Goal: Find specific page/section: Find specific page/section

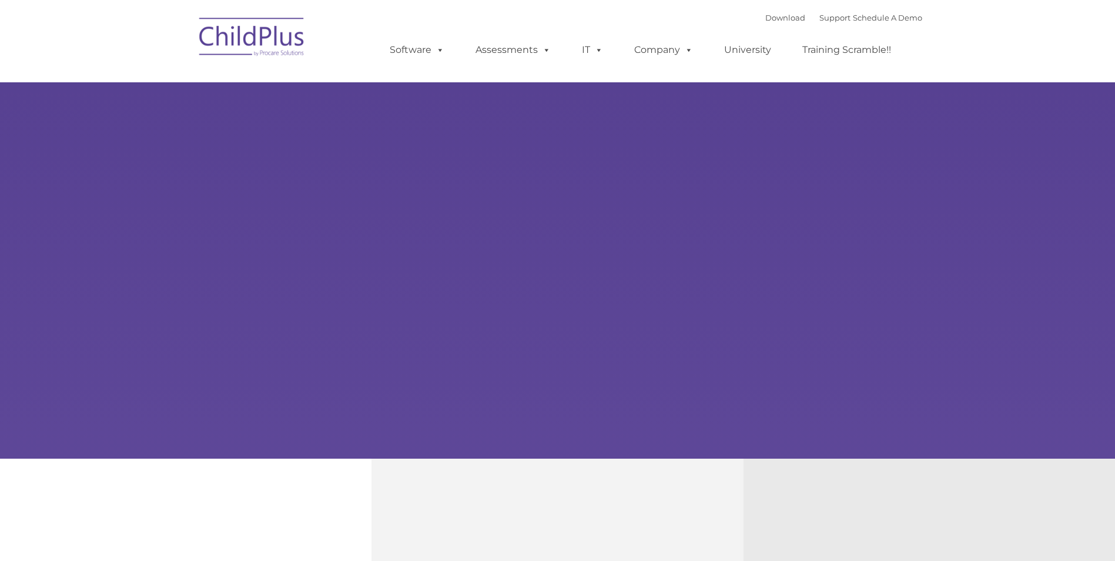
type input ""
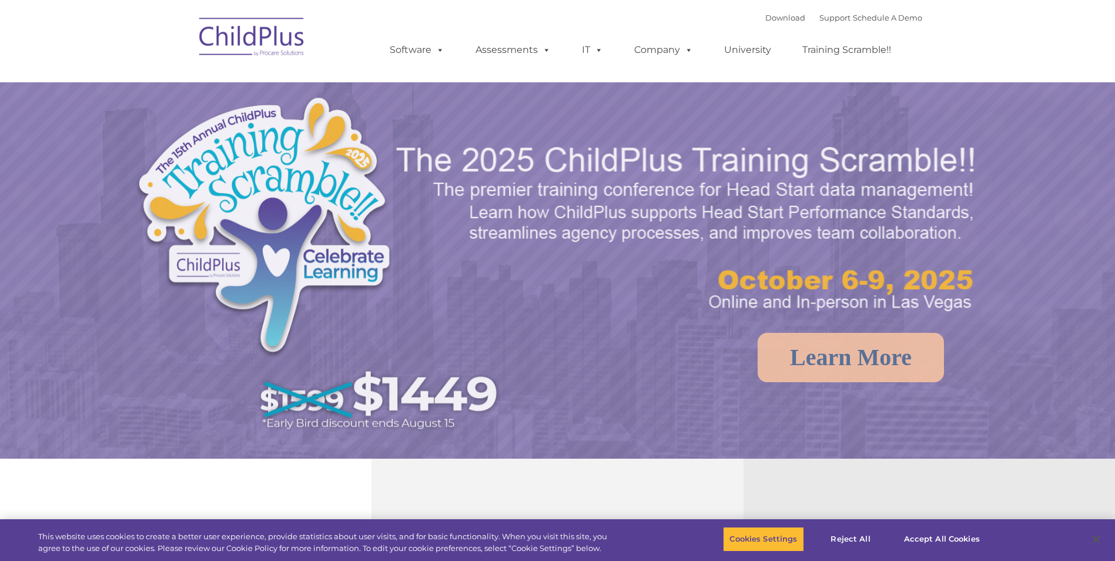
select select "MEDIUM"
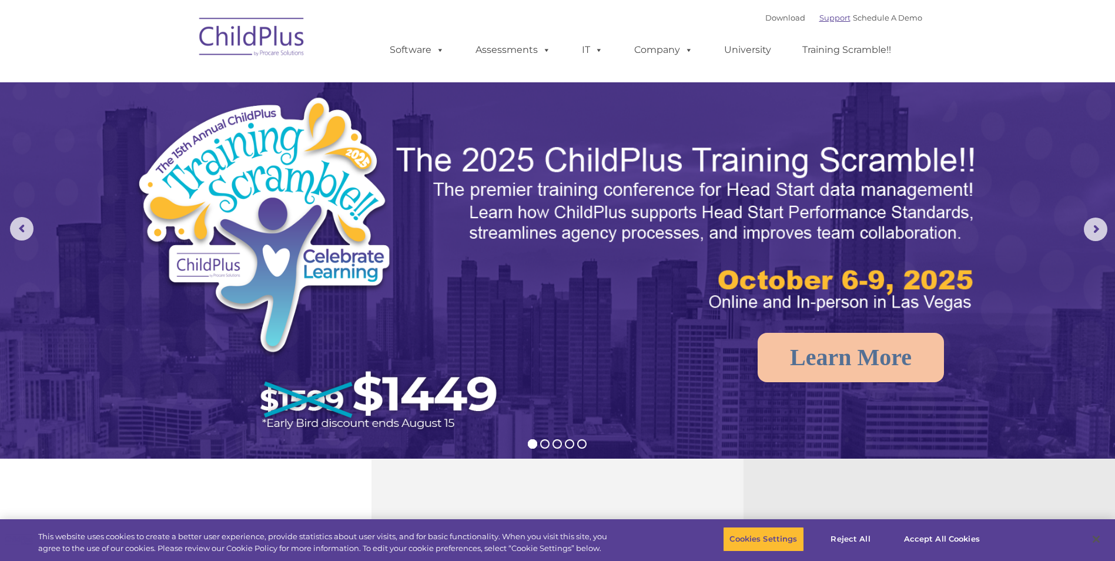
click at [819, 17] on link "Support" at bounding box center [834, 17] width 31 height 9
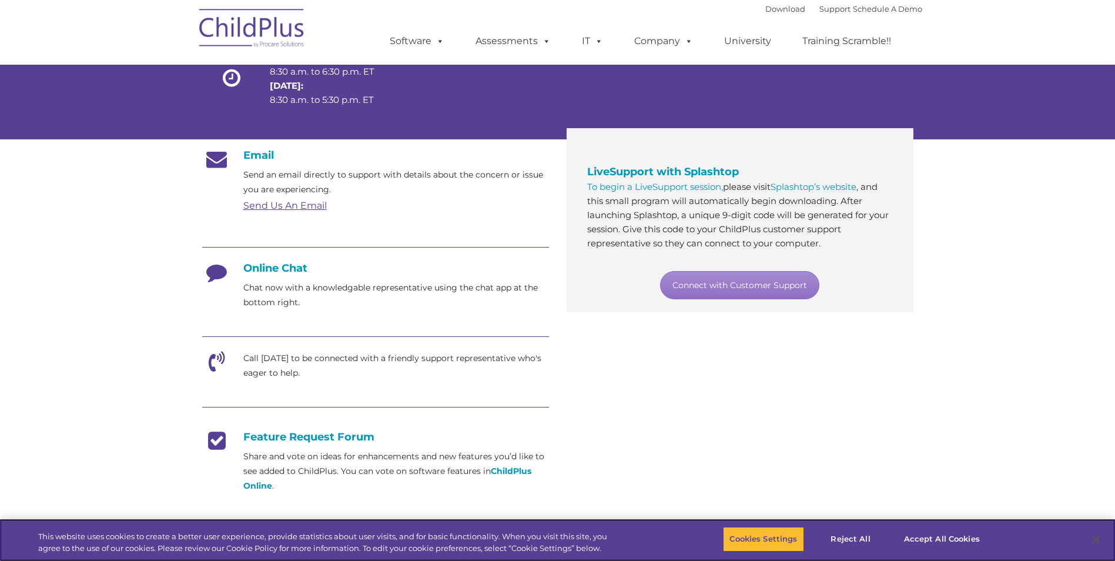
scroll to position [130, 0]
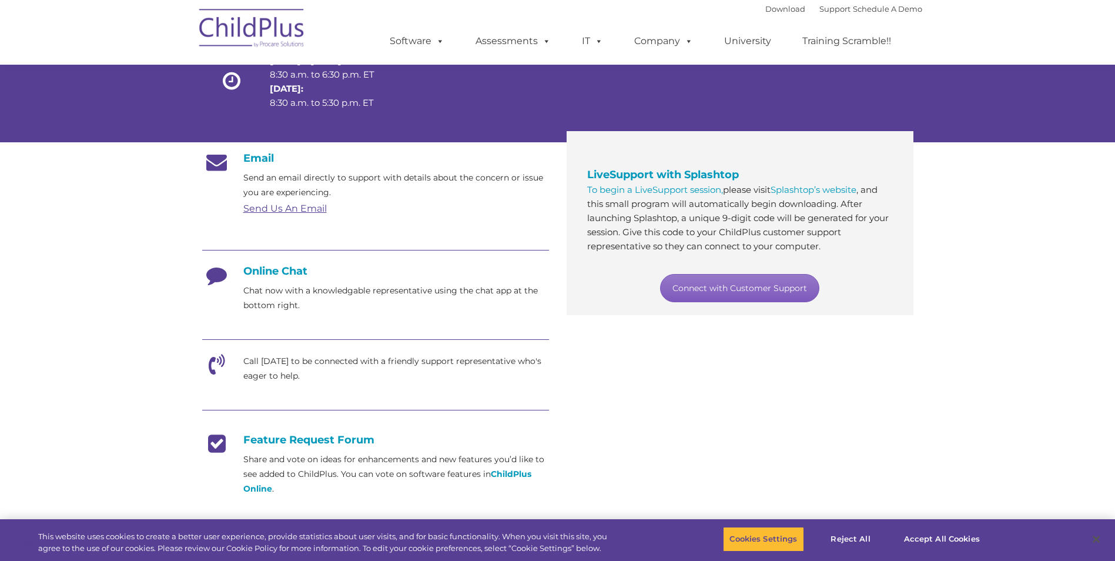
click at [731, 288] on link "Connect with Customer Support" at bounding box center [739, 288] width 159 height 28
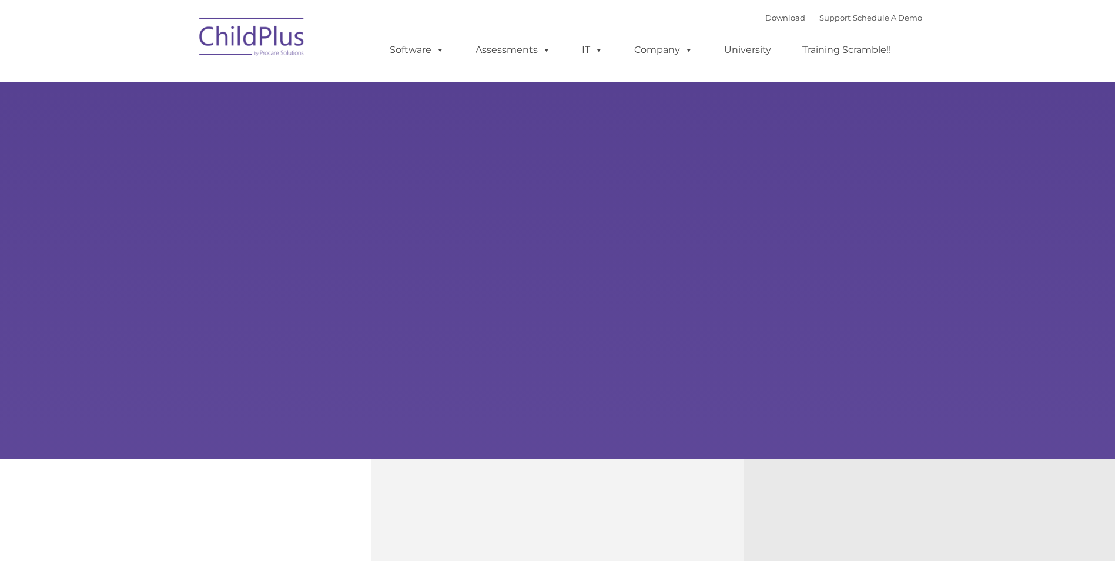
type input ""
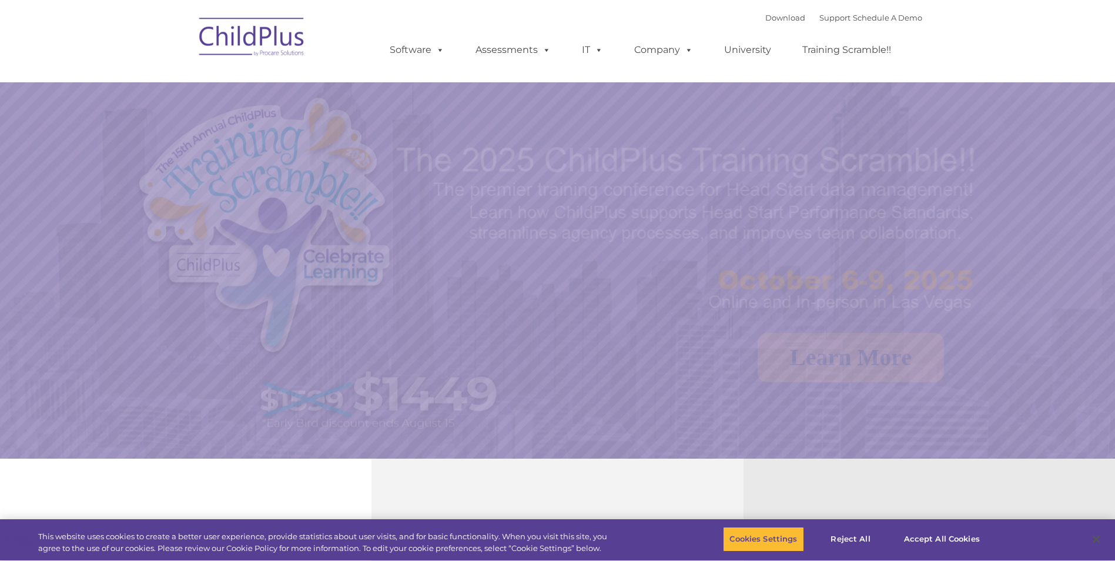
select select "MEDIUM"
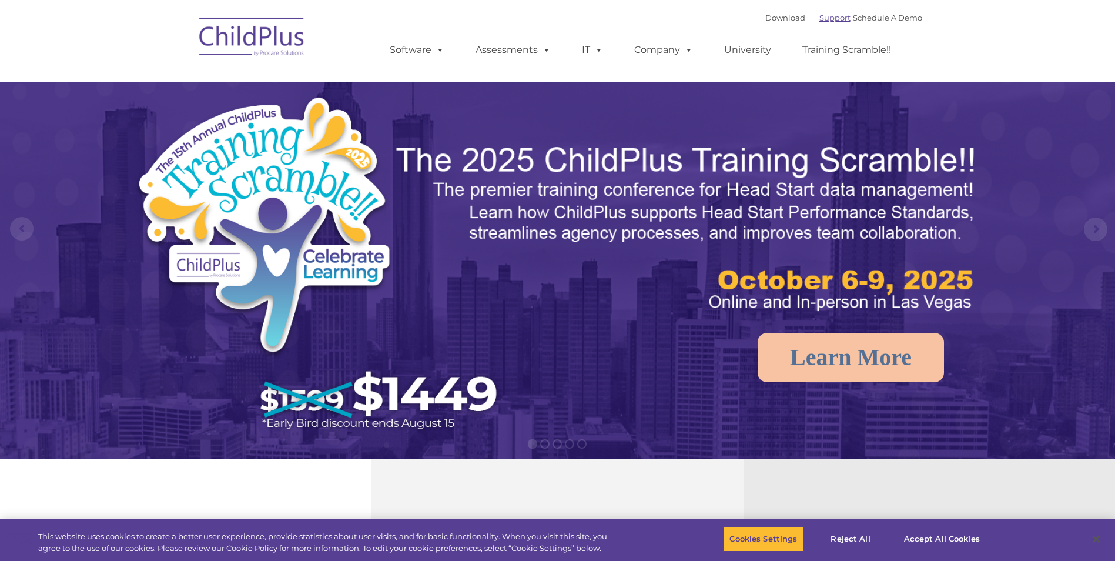
click at [819, 21] on link "Support" at bounding box center [834, 17] width 31 height 9
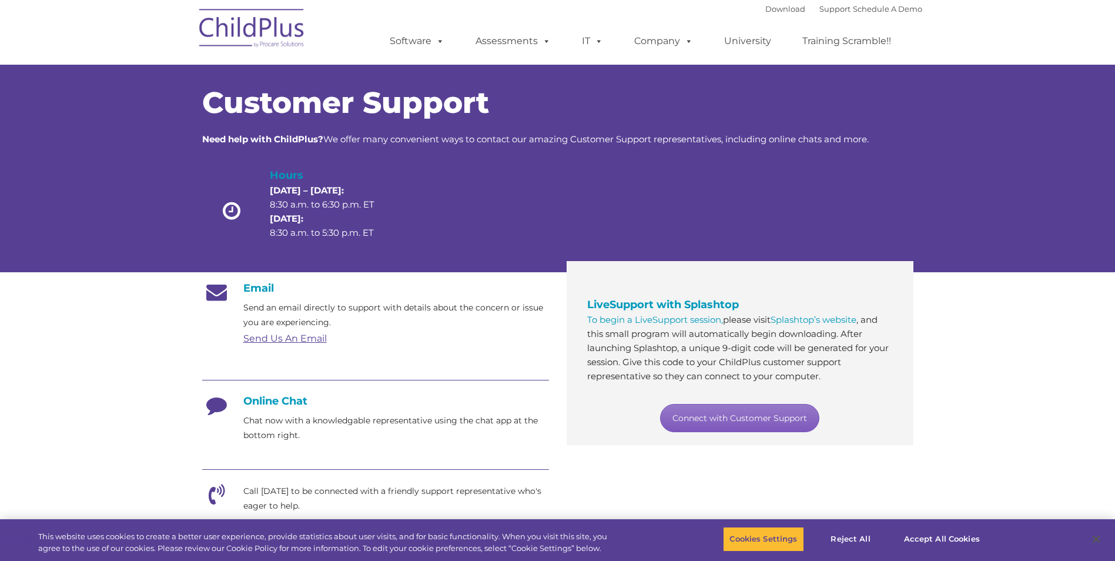
click at [718, 415] on link "Connect with Customer Support" at bounding box center [739, 418] width 159 height 28
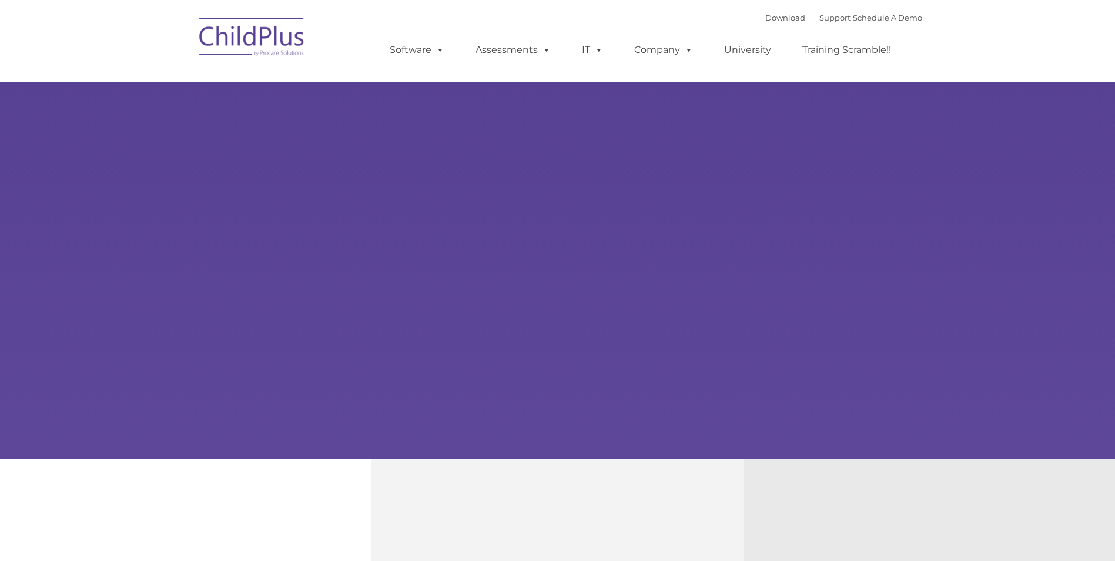
type input ""
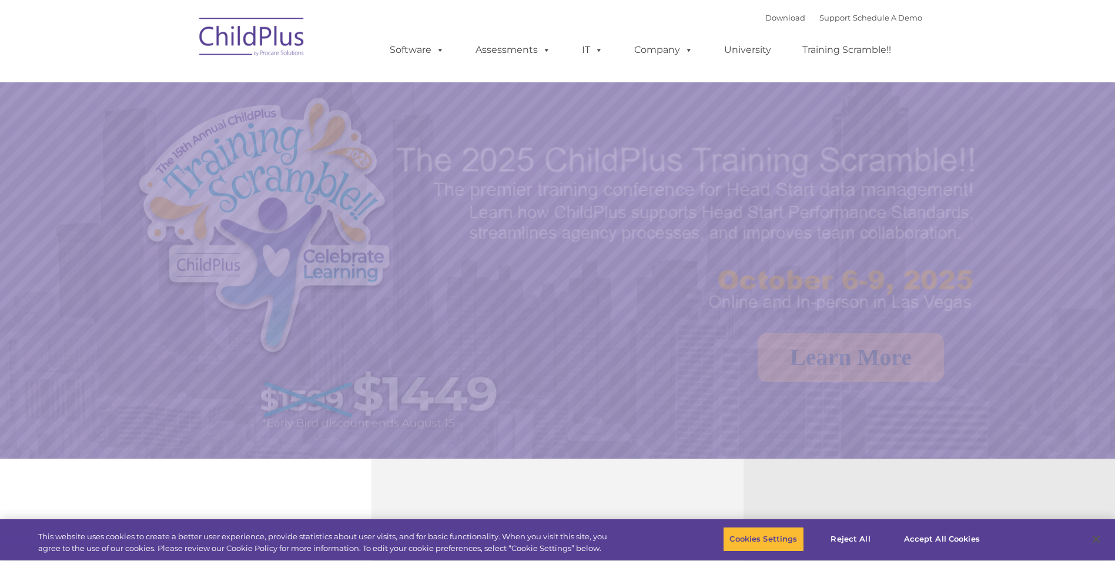
select select "MEDIUM"
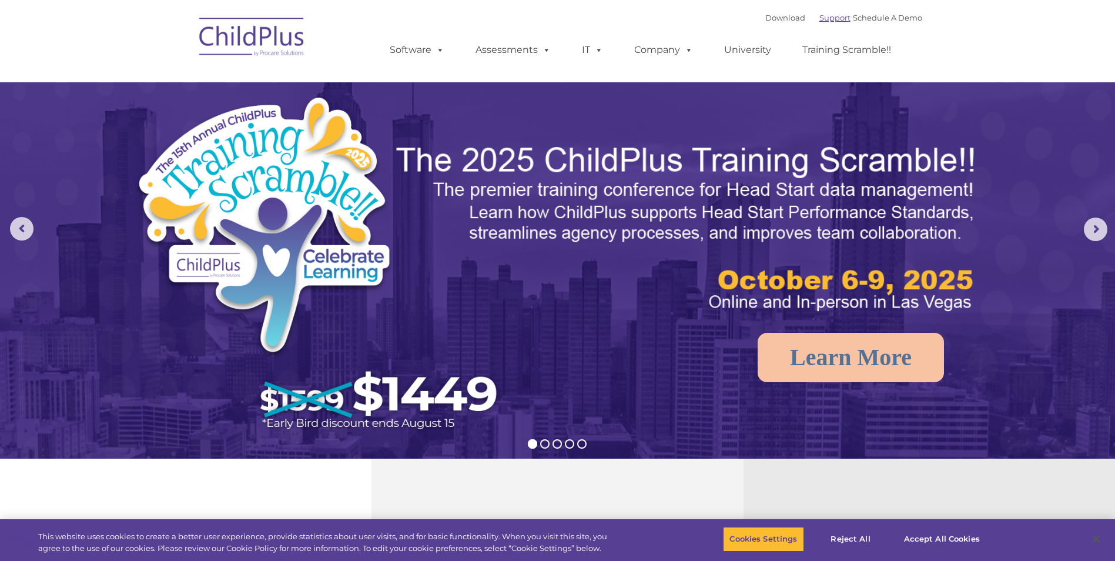
click at [825, 18] on link "Support" at bounding box center [834, 17] width 31 height 9
